Goal: Information Seeking & Learning: Understand process/instructions

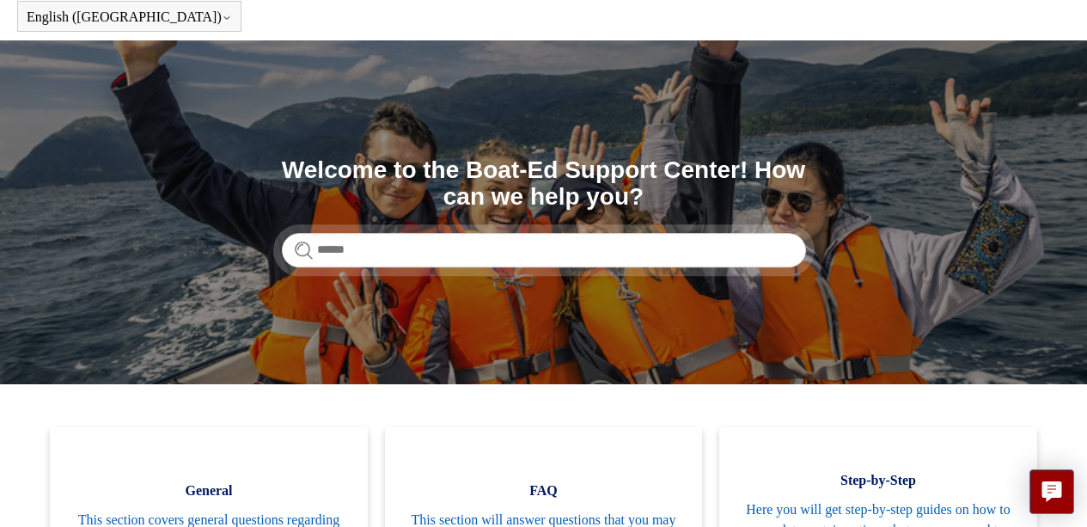
scroll to position [70, 0]
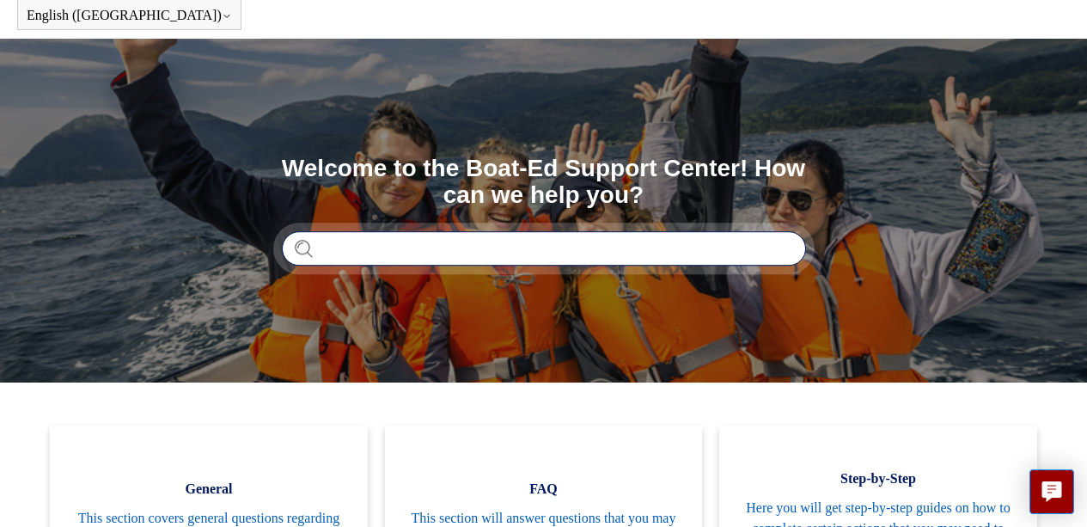
click at [369, 255] on input "Search" at bounding box center [544, 248] width 524 height 34
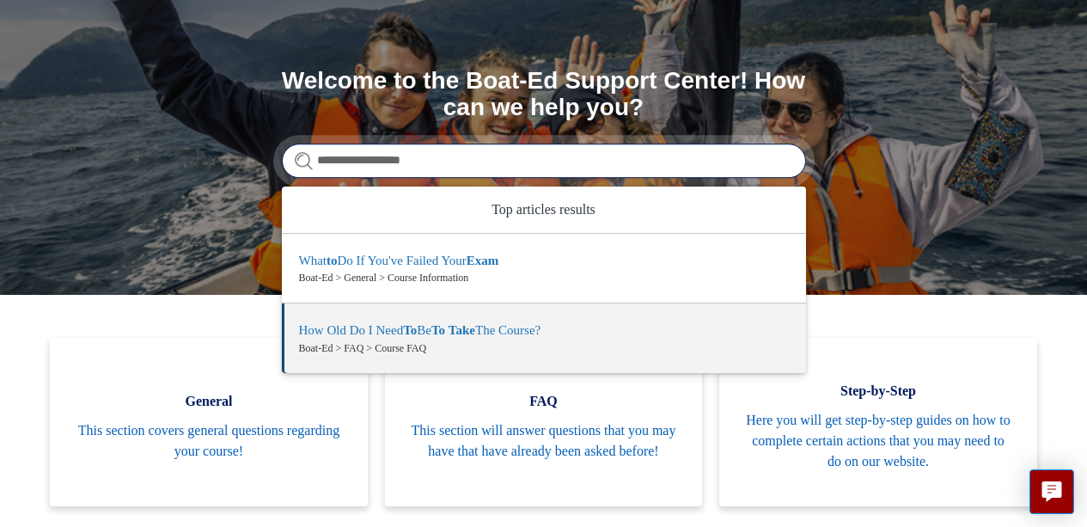
scroll to position [162, 0]
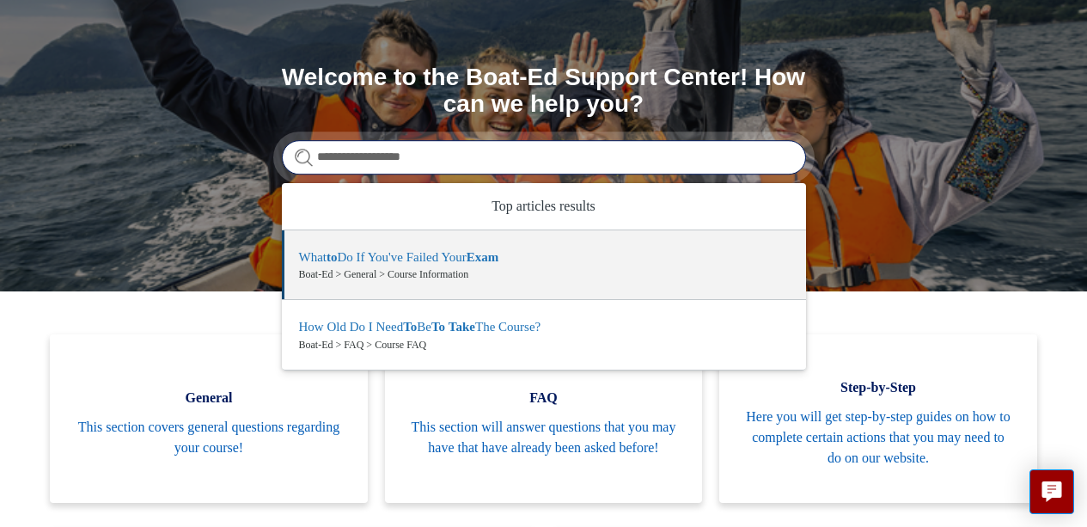
drag, startPoint x: 364, startPoint y: 162, endPoint x: 293, endPoint y: 152, distance: 71.9
click at [293, 152] on input "**********" at bounding box center [544, 157] width 524 height 34
type input "*********"
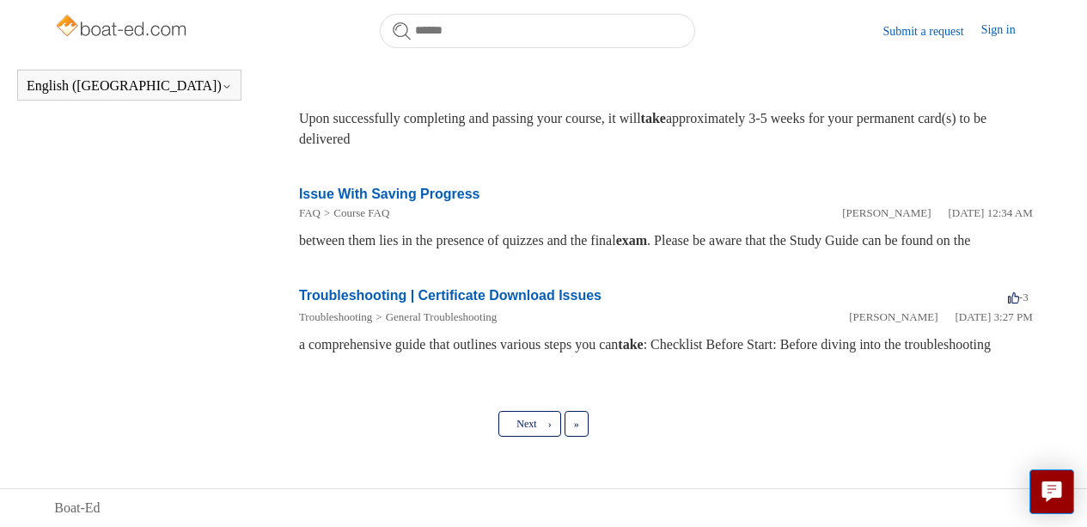
scroll to position [1101, 0]
click at [528, 428] on span "Next" at bounding box center [526, 424] width 20 height 12
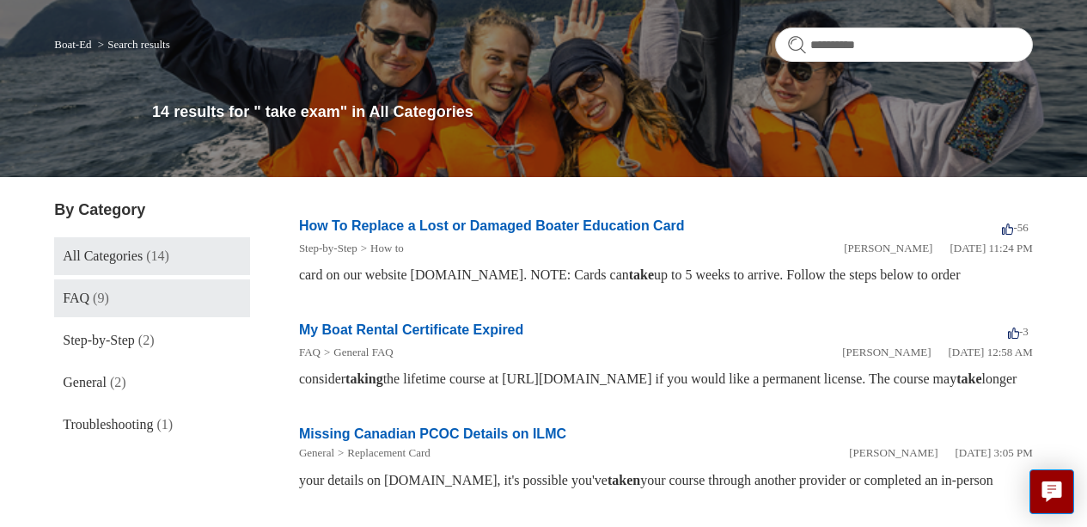
scroll to position [132, 0]
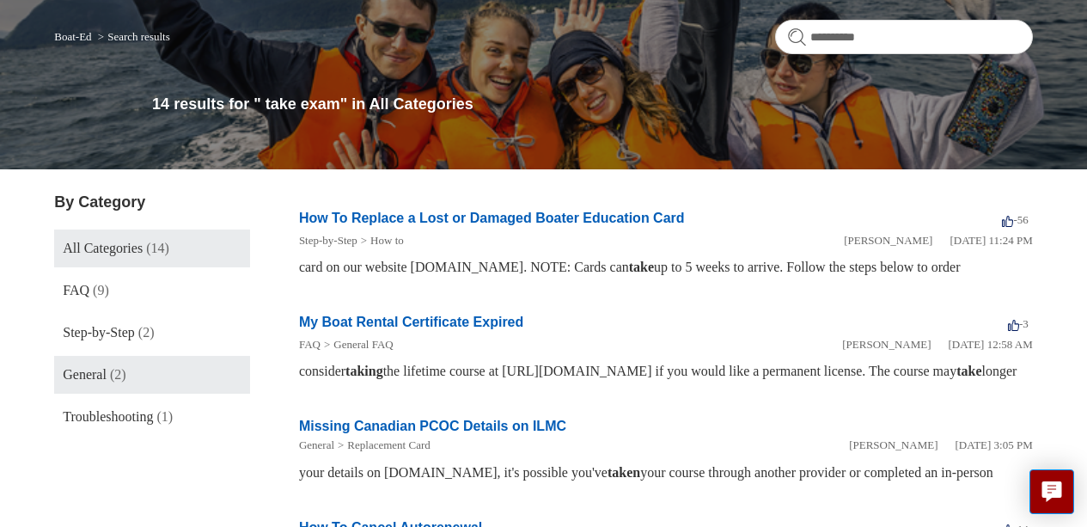
click at [107, 381] on span "General" at bounding box center [85, 374] width 44 height 15
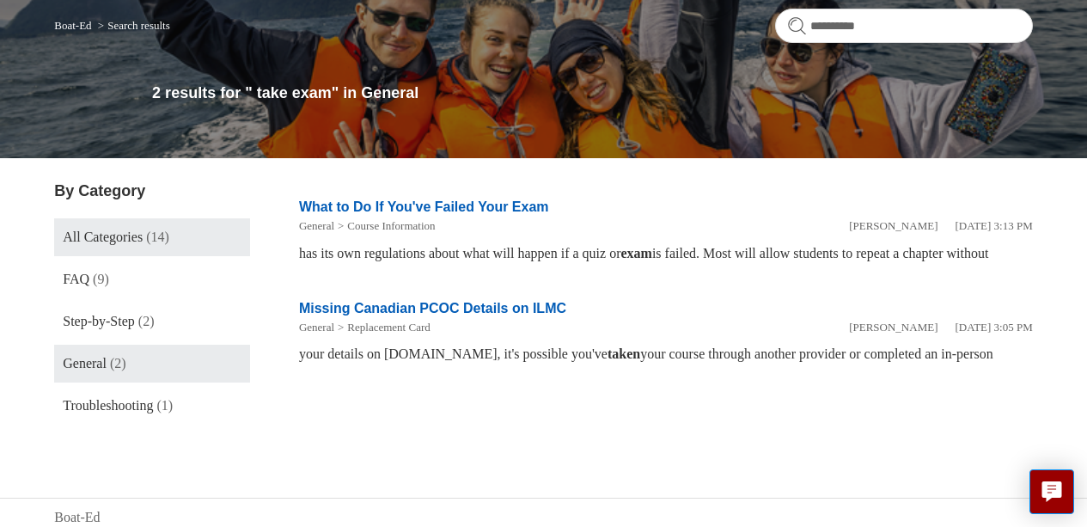
scroll to position [153, 0]
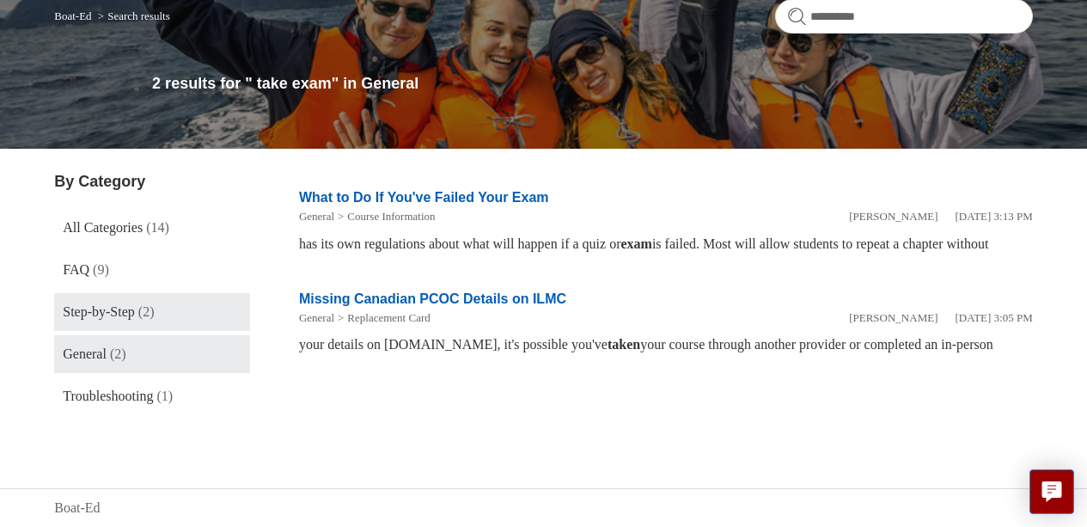
click at [106, 310] on span "Step-by-Step" at bounding box center [99, 311] width 72 height 15
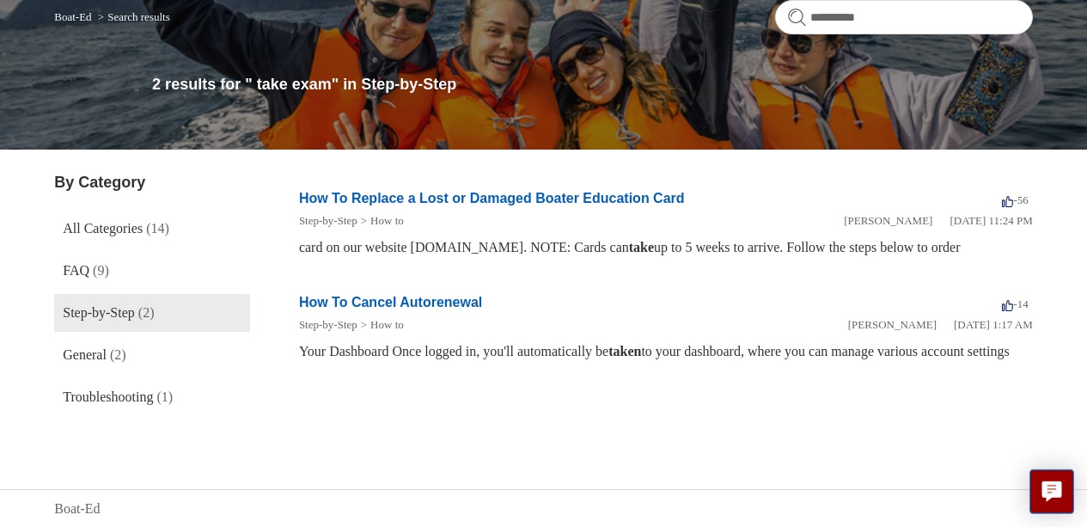
scroll to position [153, 0]
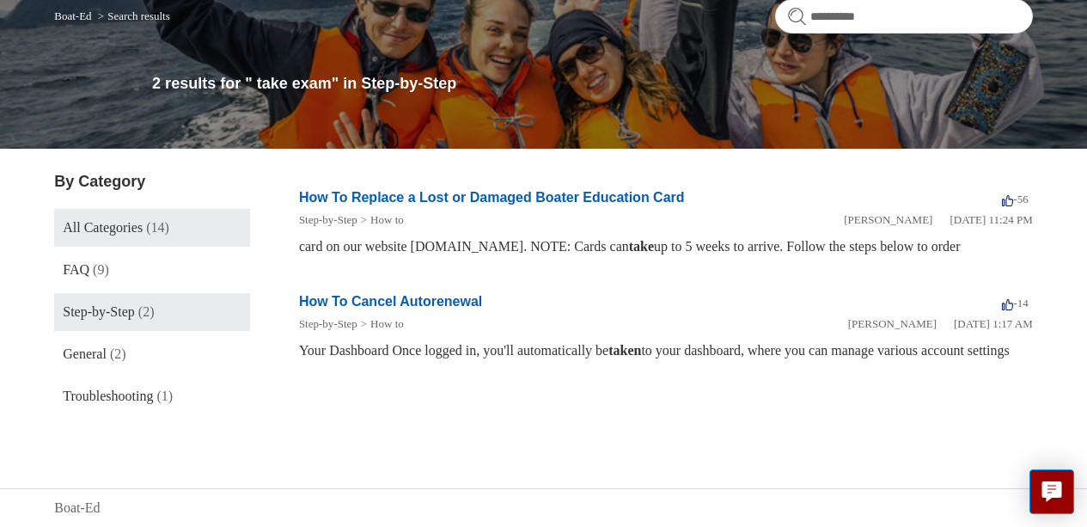
click at [120, 230] on span "All Categories" at bounding box center [103, 227] width 80 height 15
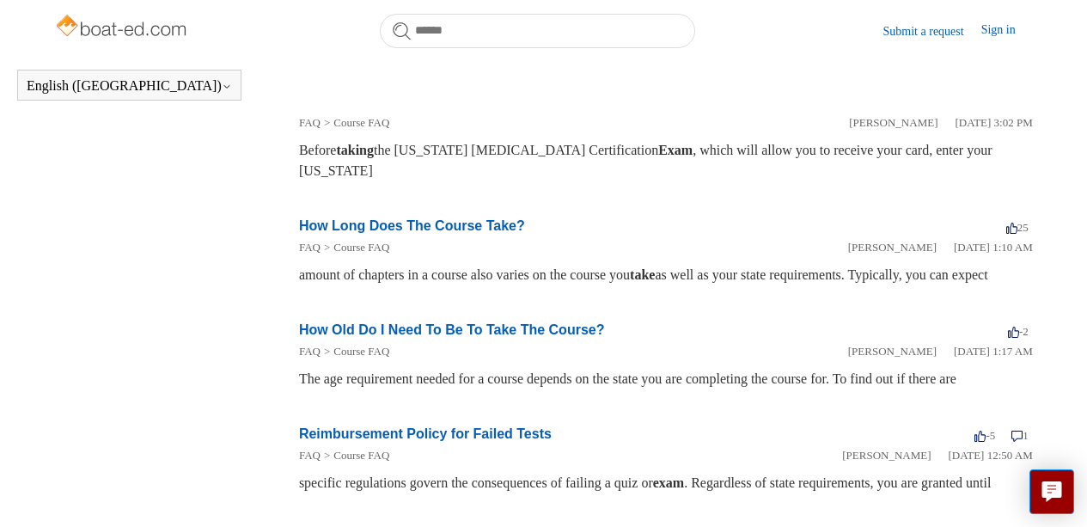
scroll to position [407, 0]
click at [389, 235] on h2 "How Long Does The Course Take?" at bounding box center [412, 225] width 226 height 21
click at [400, 232] on link "How Long Does The Course Take?" at bounding box center [412, 224] width 226 height 15
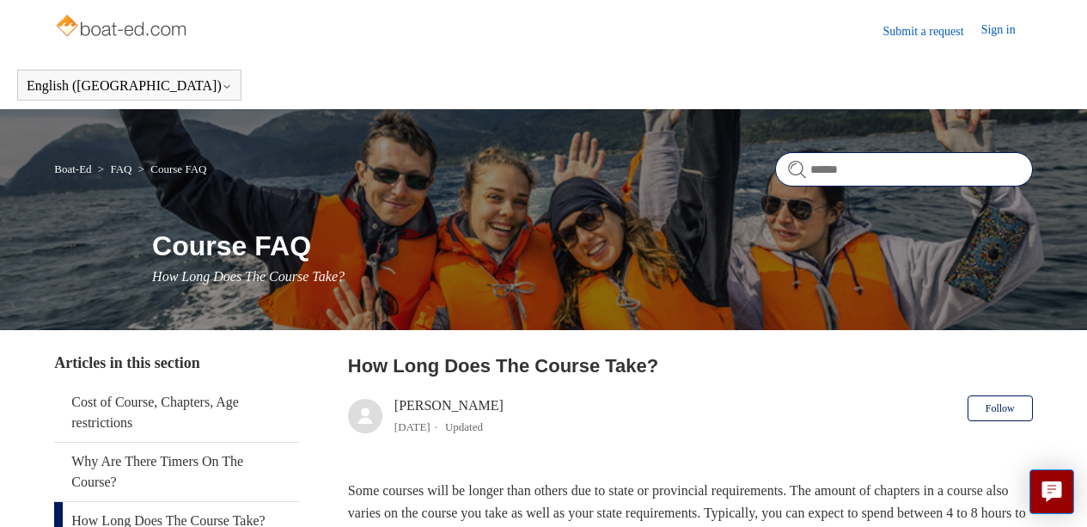
click at [836, 174] on input "Search" at bounding box center [904, 169] width 258 height 34
type input "**********"
click at [999, 34] on link "Sign in" at bounding box center [1007, 31] width 52 height 21
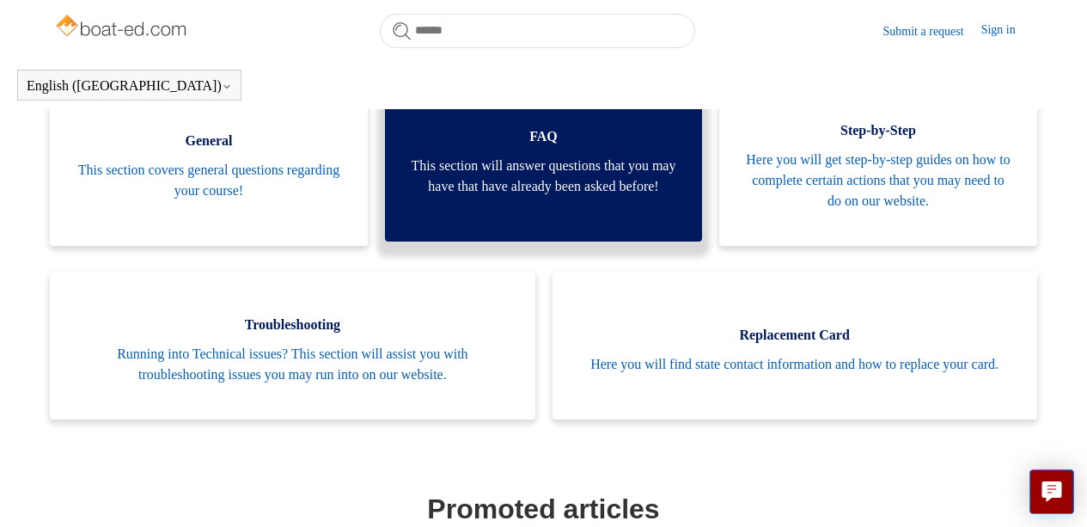
scroll to position [322, 0]
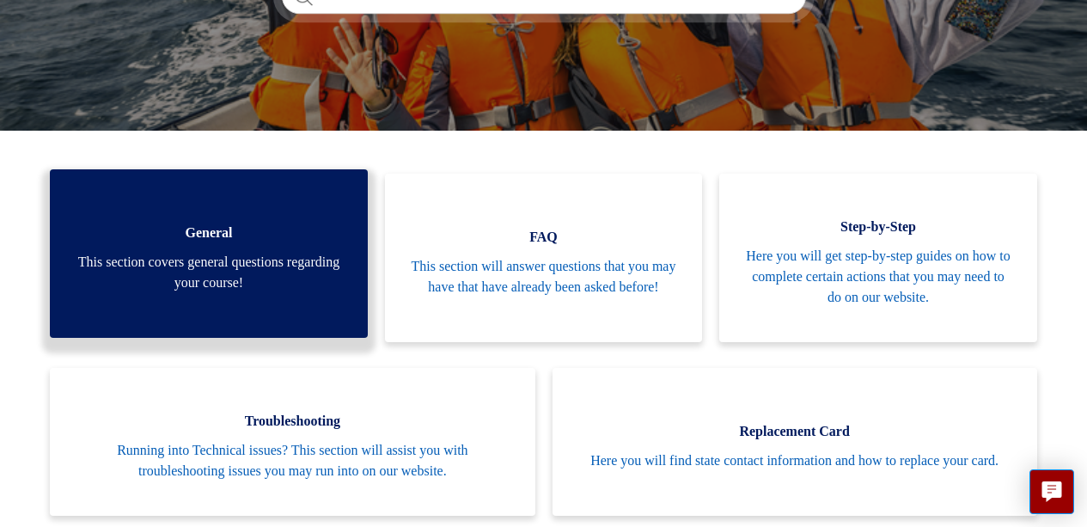
click at [235, 275] on span "This section covers general questions regarding your course!" at bounding box center [209, 272] width 266 height 41
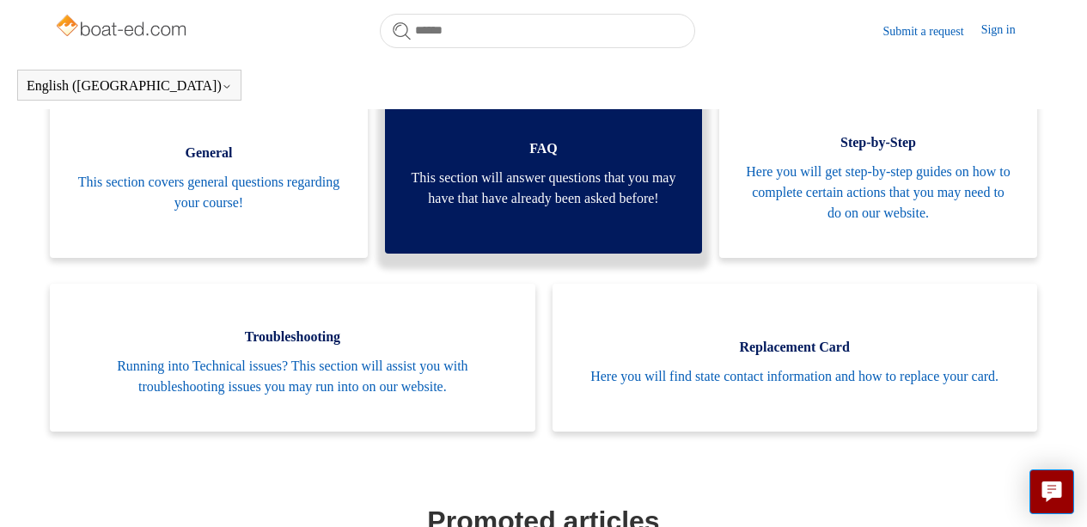
scroll to position [360, 0]
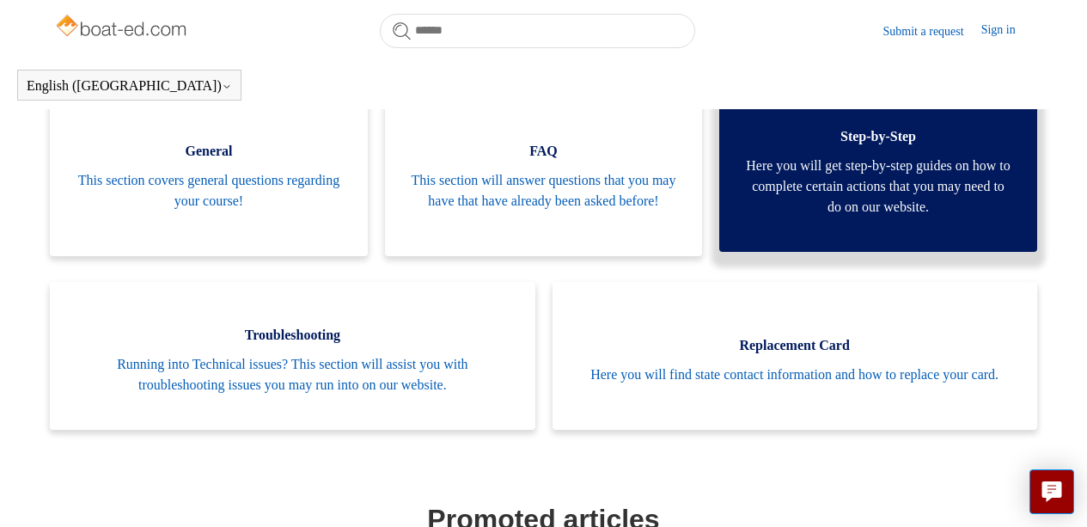
click at [810, 200] on span "Here you will get step-by-step guides on how to complete certain actions that y…" at bounding box center [878, 187] width 266 height 62
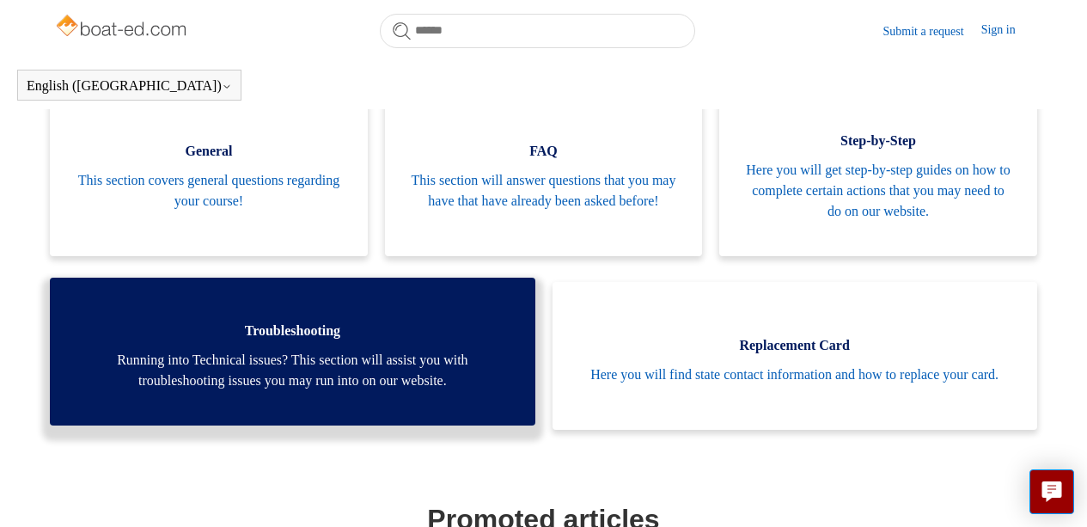
click at [315, 361] on span "Running into Technical issues? This section will assist you with troubleshootin…" at bounding box center [292, 370] width 433 height 41
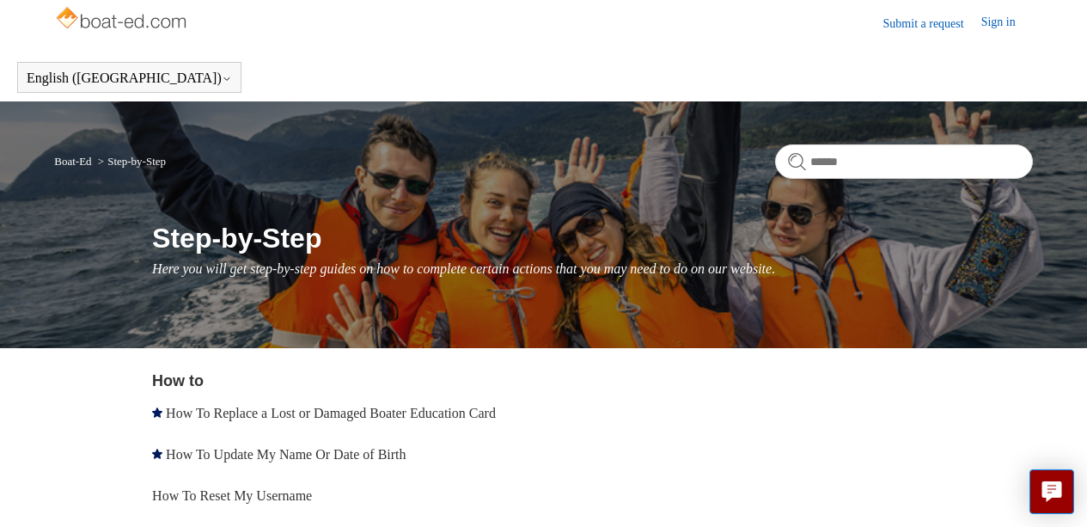
scroll to position [4, 0]
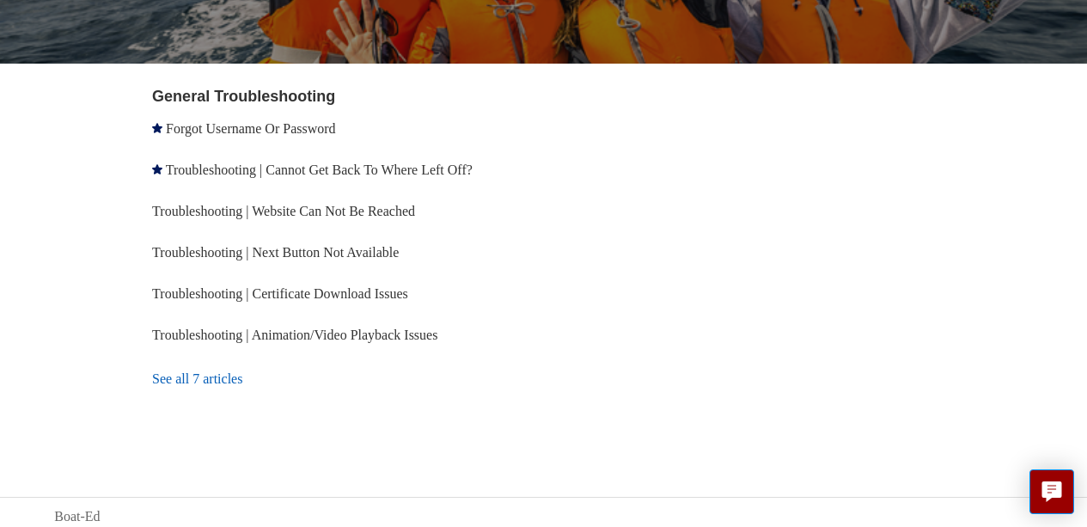
scroll to position [293, 0]
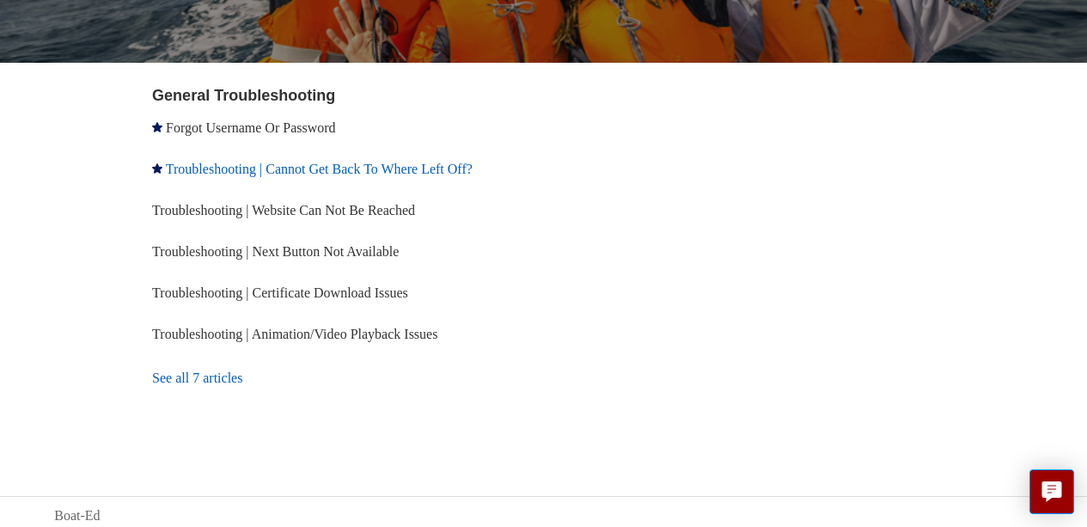
click at [376, 166] on link "Troubleshooting | Cannot Get Back To Where Left Off?" at bounding box center [319, 169] width 307 height 15
